Goal: Find specific page/section: Find specific page/section

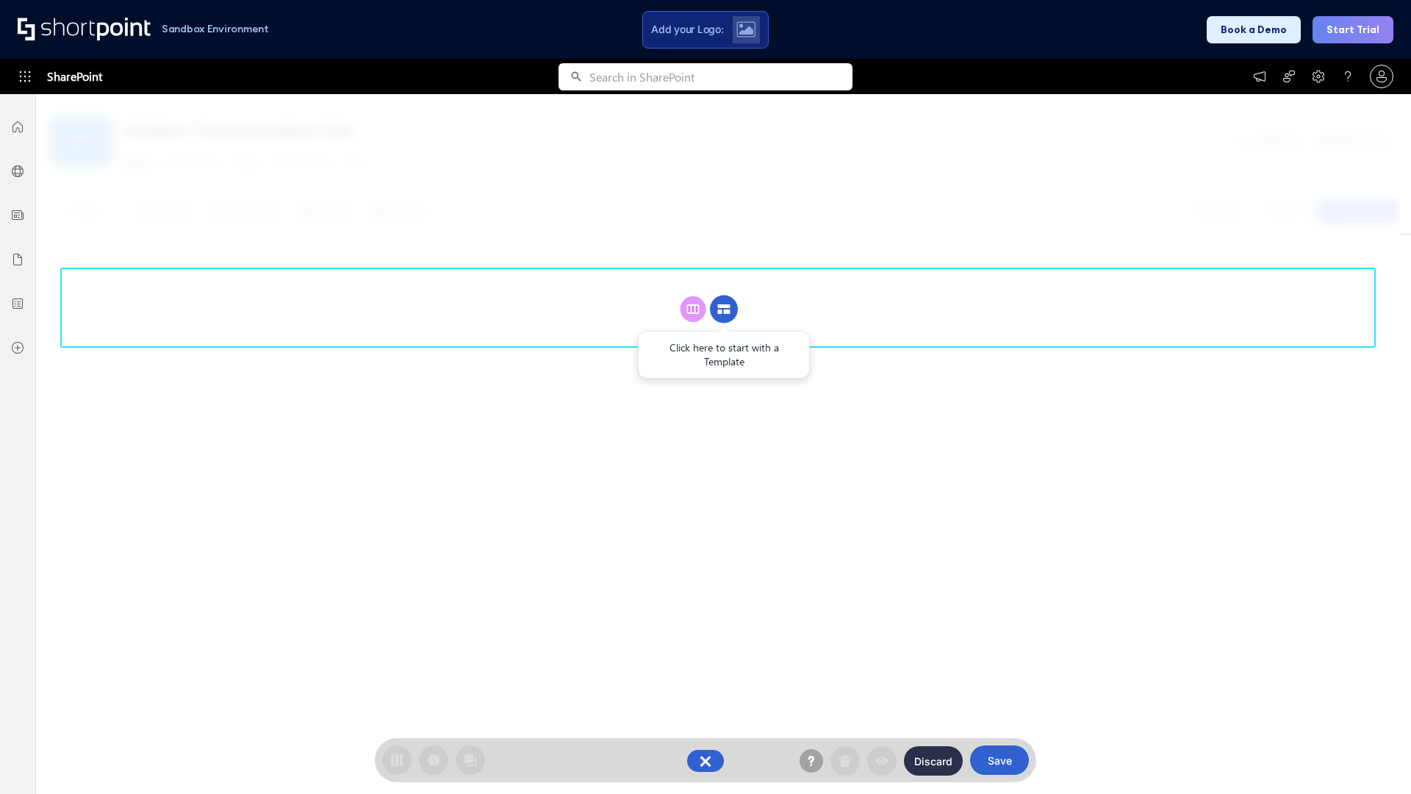
click at [724, 309] on circle at bounding box center [724, 309] width 28 height 28
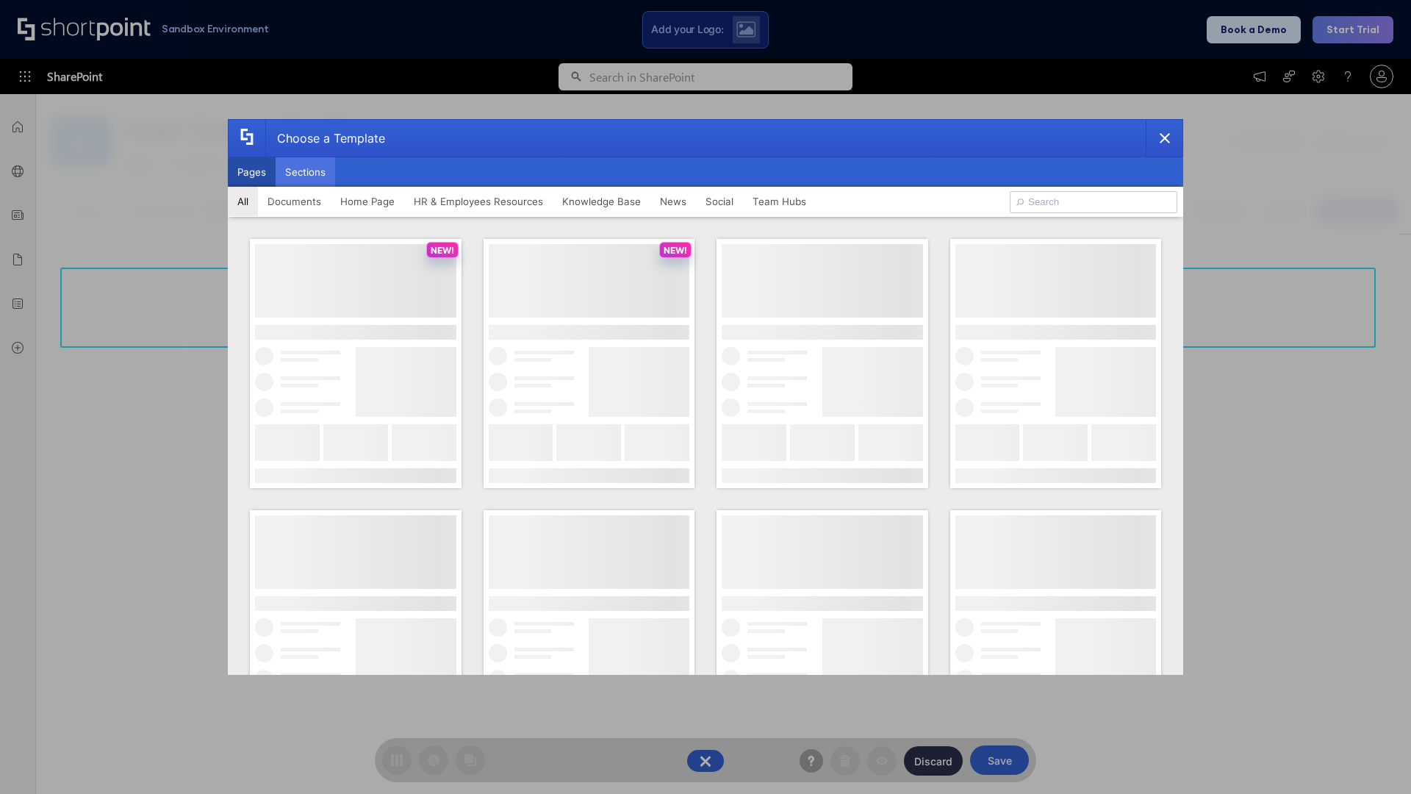
click at [305, 172] on button "Sections" at bounding box center [306, 171] width 60 height 29
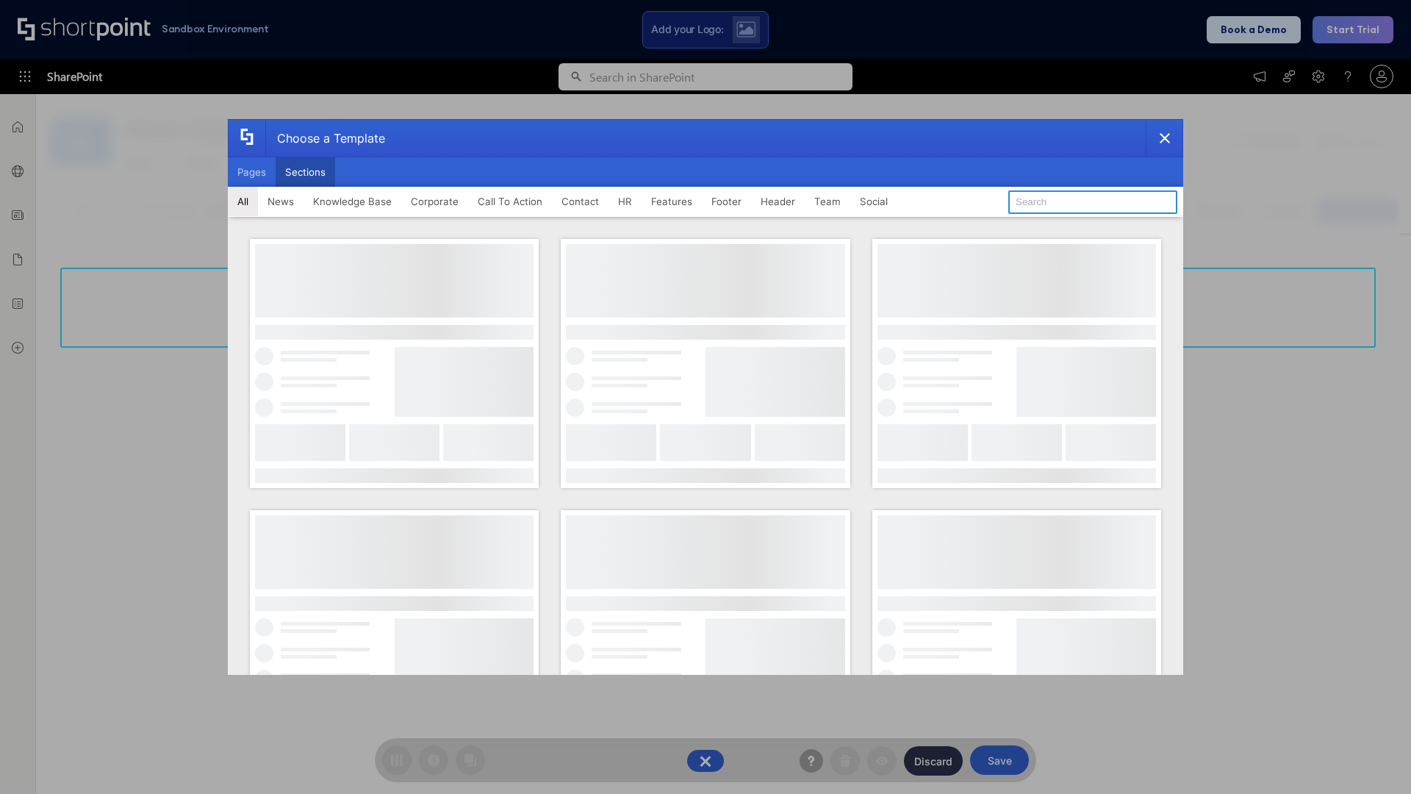
type input "FAQ 6"
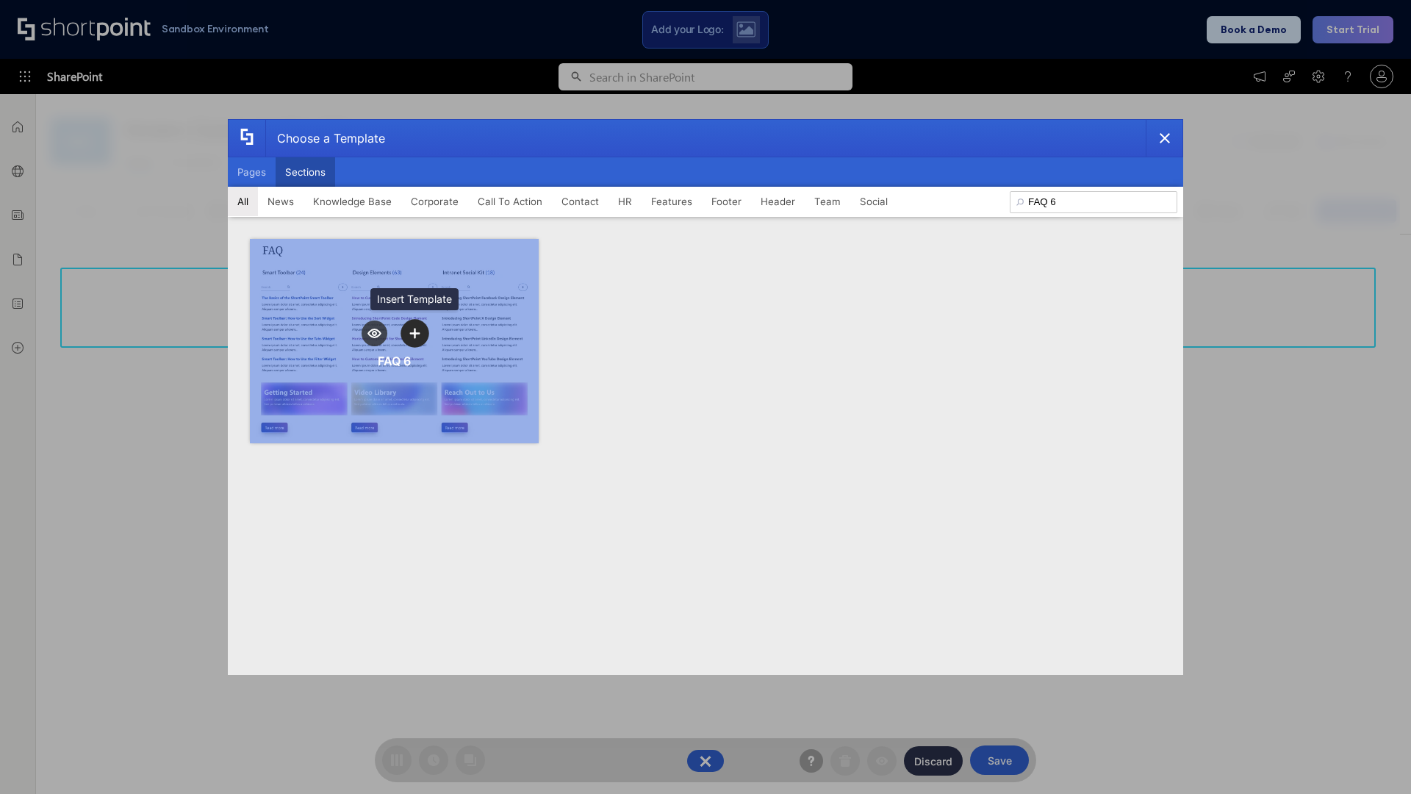
click at [414, 333] on icon "template selector" at bounding box center [414, 333] width 10 height 10
